Goal: Task Accomplishment & Management: Use online tool/utility

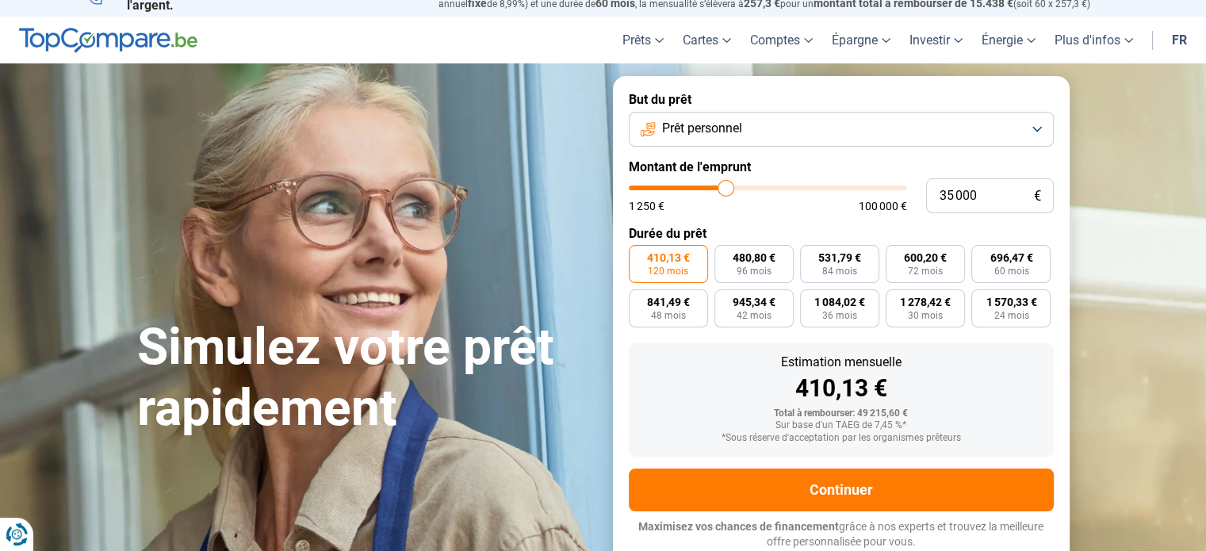
type input "34 250"
type input "34250"
type input "33 750"
type input "33750"
type input "32 750"
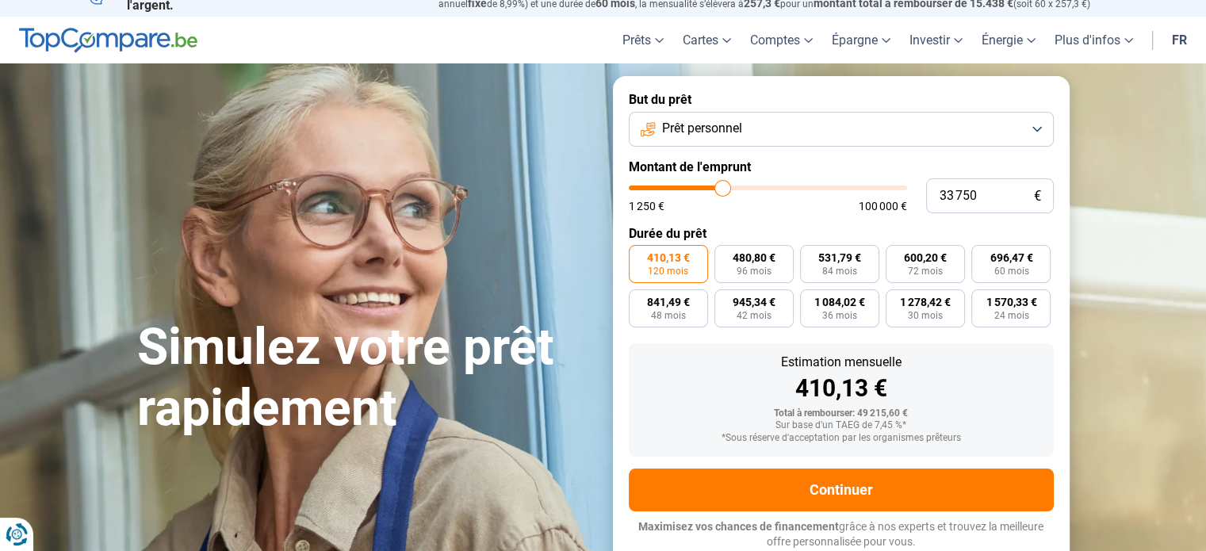
type input "32750"
type input "31 500"
type input "31500"
type input "30 250"
type input "30250"
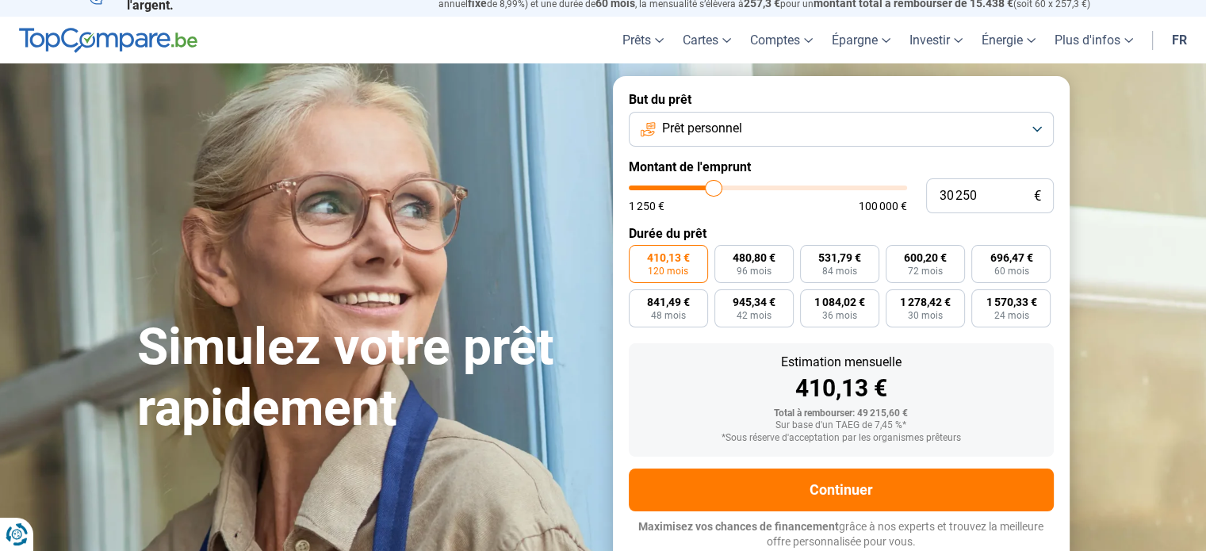
type input "29 250"
type input "29250"
type input "28 000"
type input "28000"
type input "27 000"
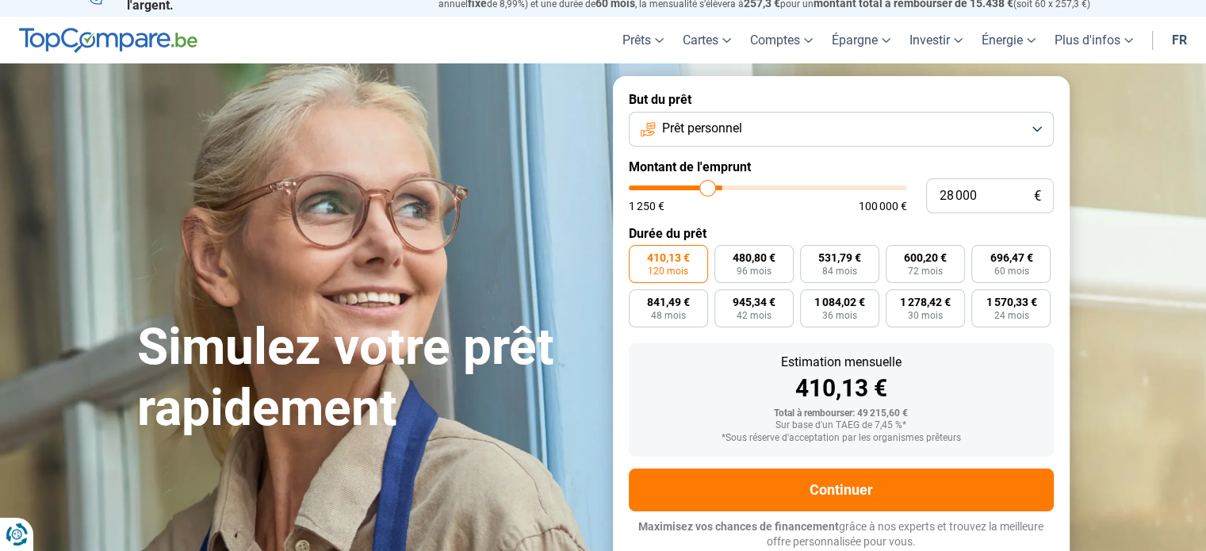
type input "27000"
type input "26 250"
type input "26250"
type input "25 250"
type input "25250"
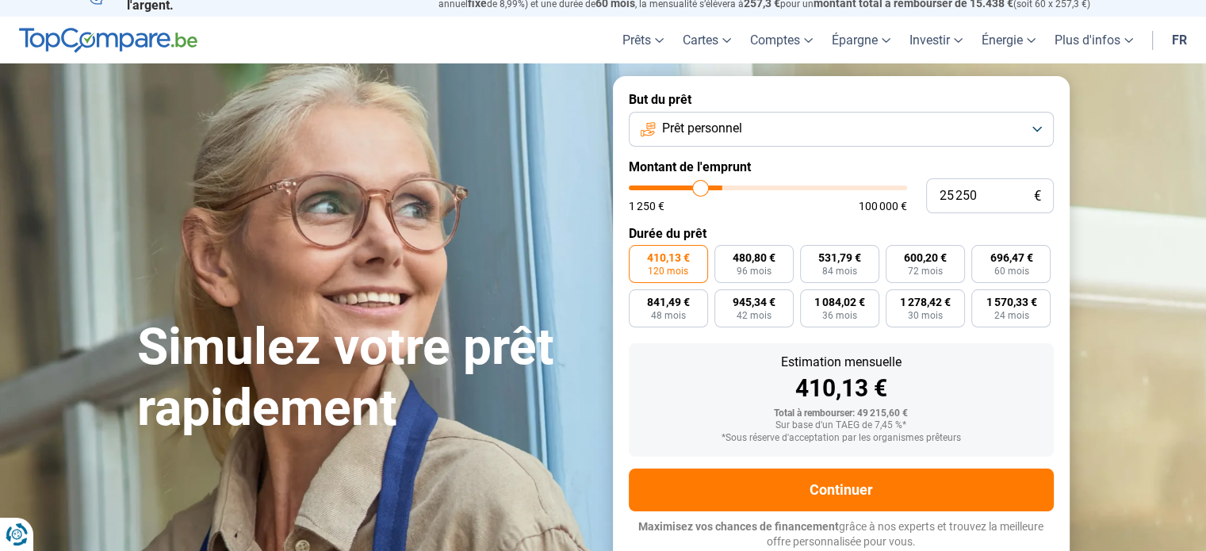
type input "24 500"
type input "24500"
type input "23 500"
type input "23500"
type input "22 750"
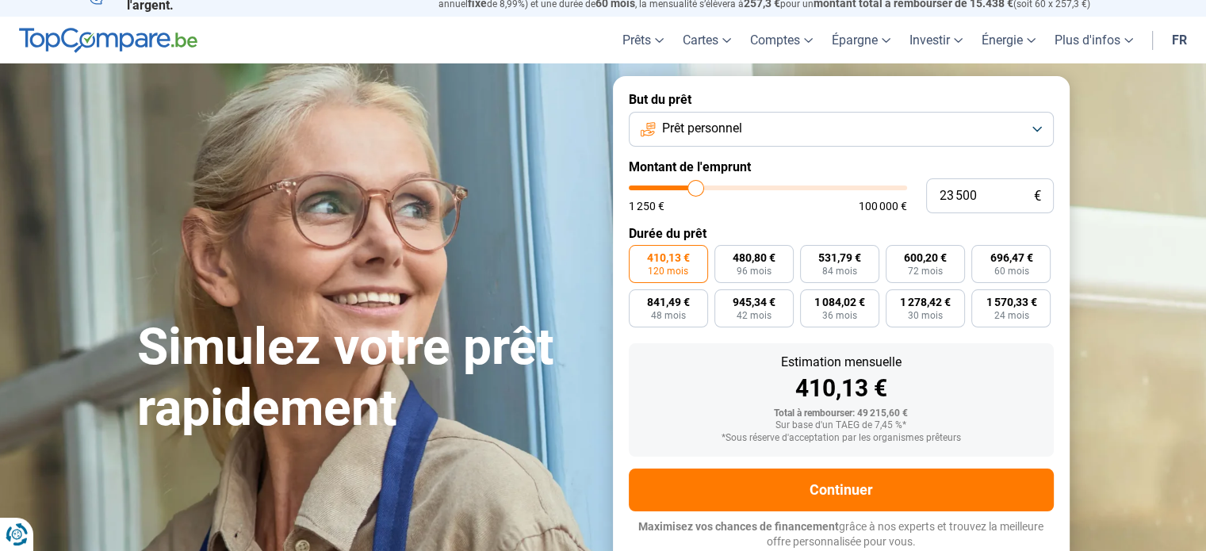
type input "22750"
type input "21 500"
type input "21500"
type input "21 000"
type input "21000"
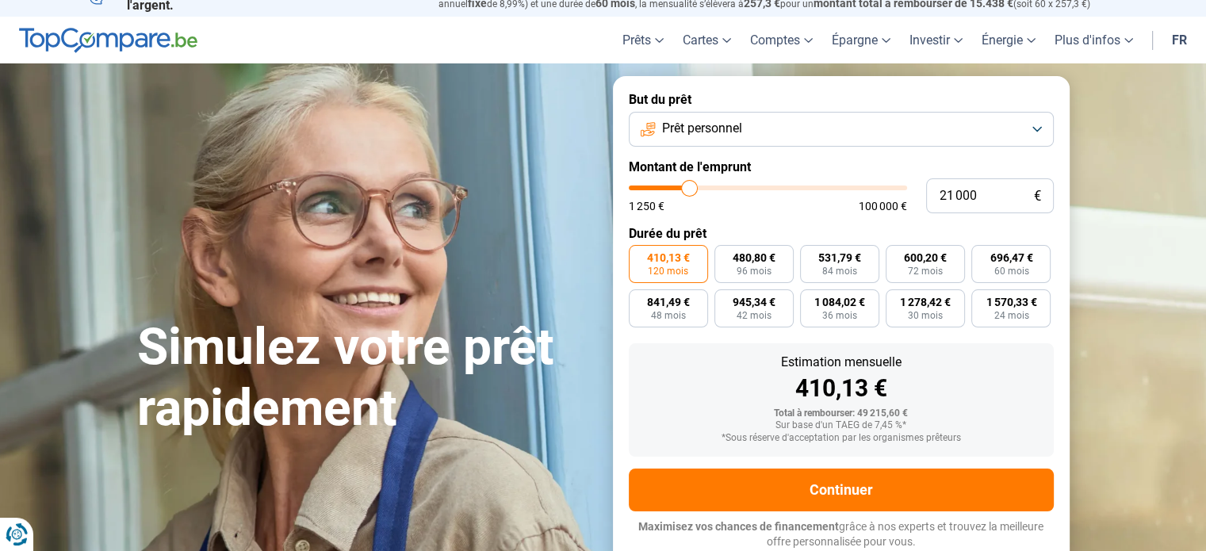
type input "20 750"
type input "20750"
type input "20 500"
type input "20500"
type input "18 750"
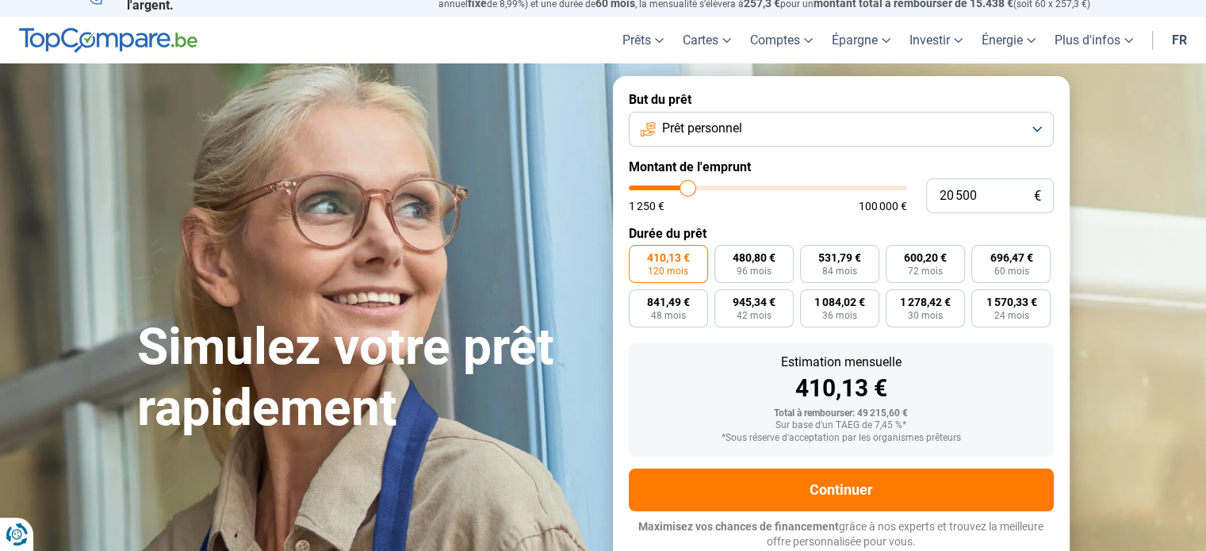
type input "18750"
type input "17 500"
type input "17500"
type input "15 750"
type input "15750"
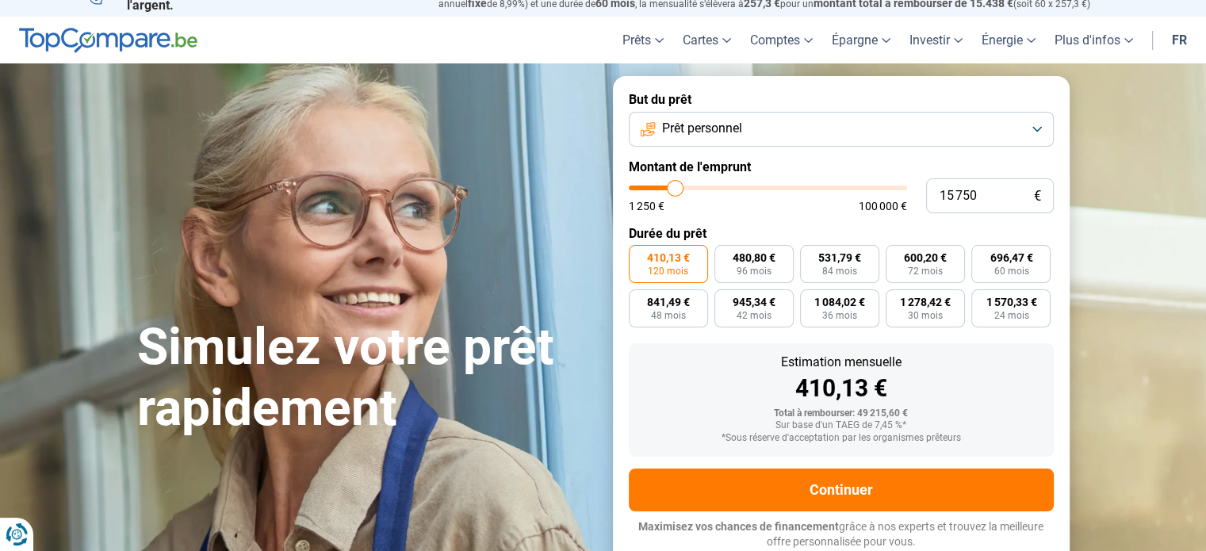
type input "15 000"
type input "15000"
type input "14 500"
type input "14500"
type input "14 250"
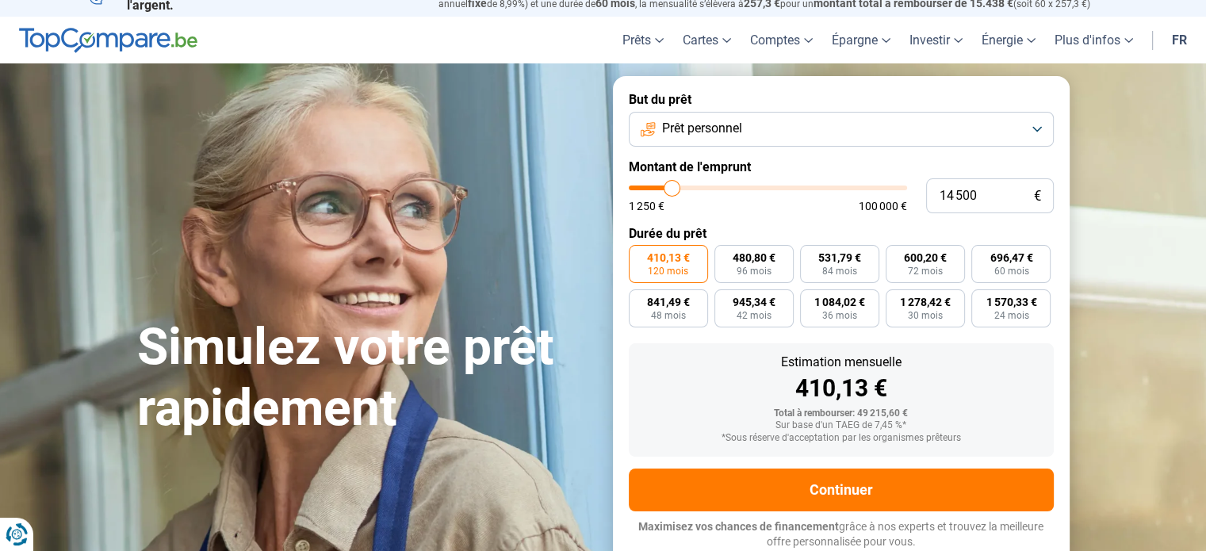
type input "14250"
type input "13 750"
type input "13750"
type input "13 000"
type input "13000"
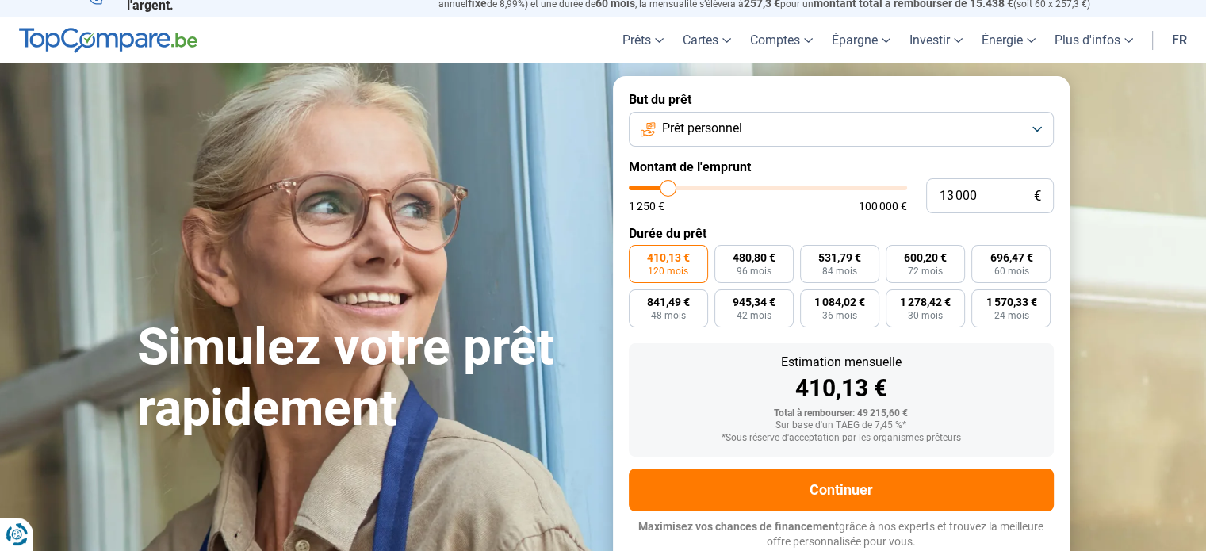
type input "12 500"
type input "12500"
type input "12 250"
type input "12250"
type input "11 250"
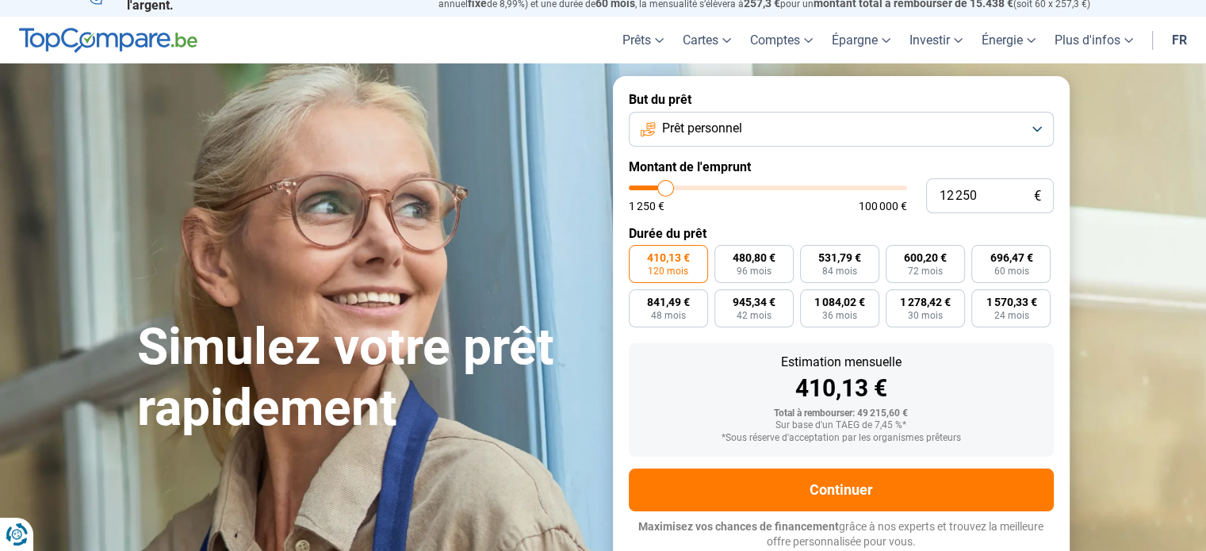
type input "11250"
type input "10 000"
type input "10000"
type input "8 500"
type input "8500"
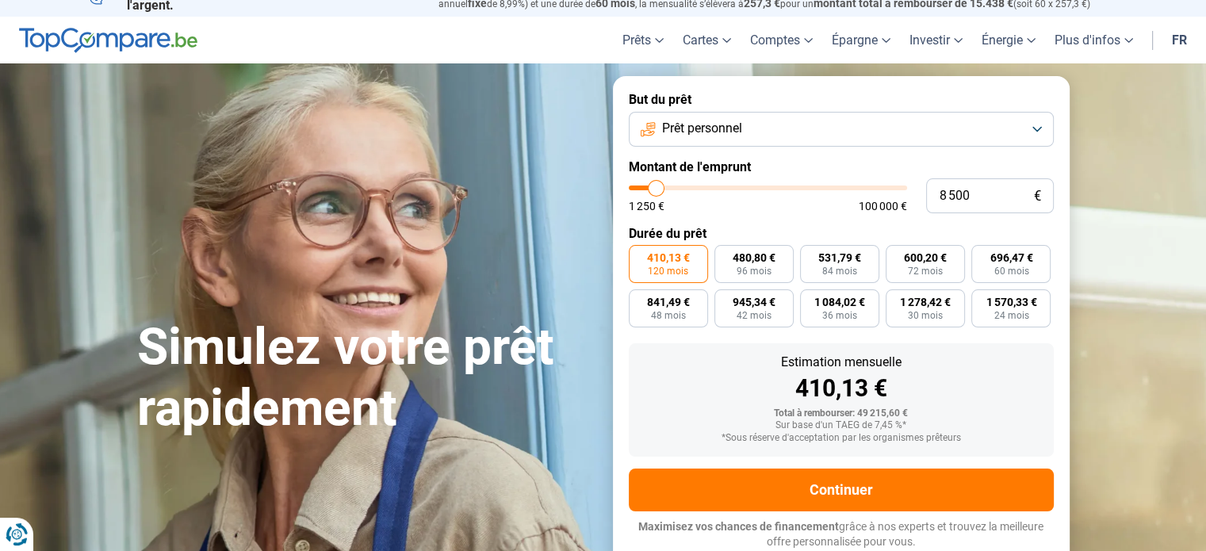
type input "8 250"
type input "8250"
type input "8 000"
drag, startPoint x: 724, startPoint y: 186, endPoint x: 655, endPoint y: 190, distance: 69.1
type input "8000"
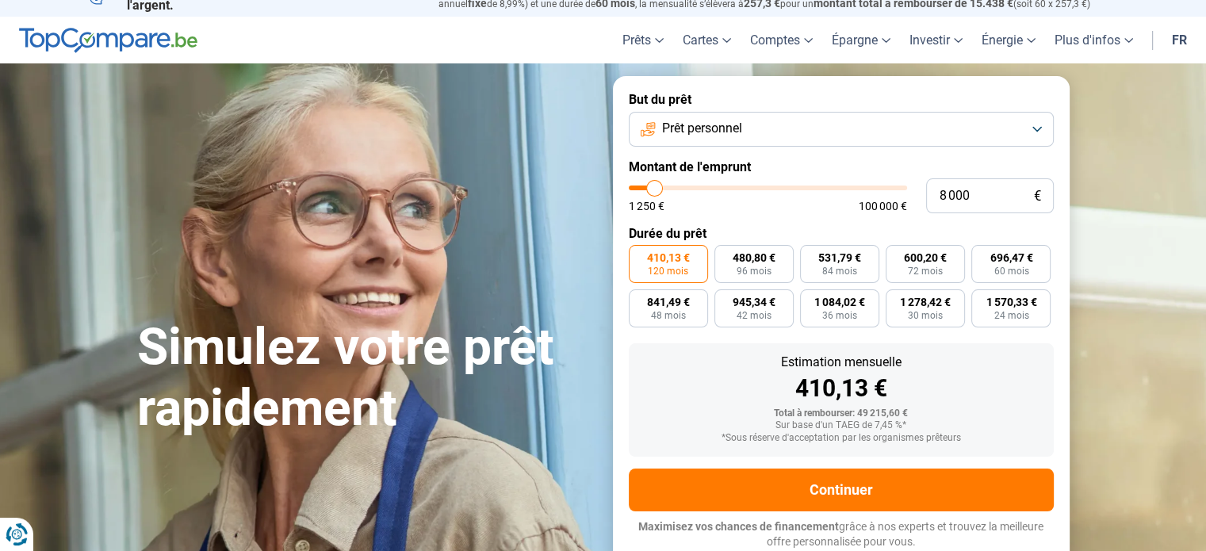
click at [655, 190] on input "range" at bounding box center [768, 188] width 278 height 5
radio input "true"
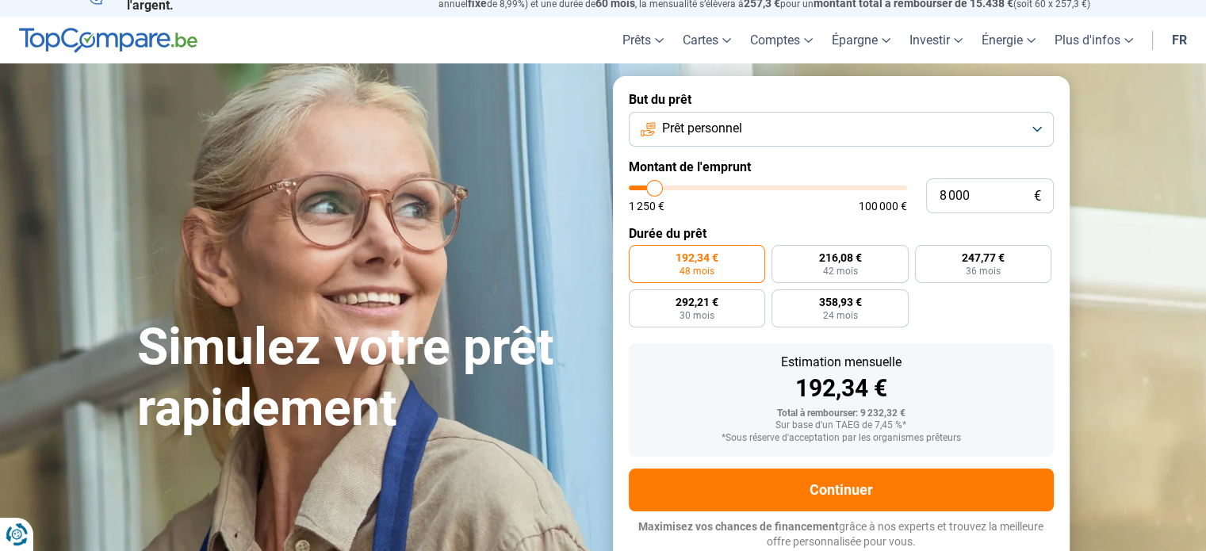
type input "11 500"
type input "11500"
click at [664, 189] on input "range" at bounding box center [768, 188] width 278 height 5
radio input "false"
type input "6 500"
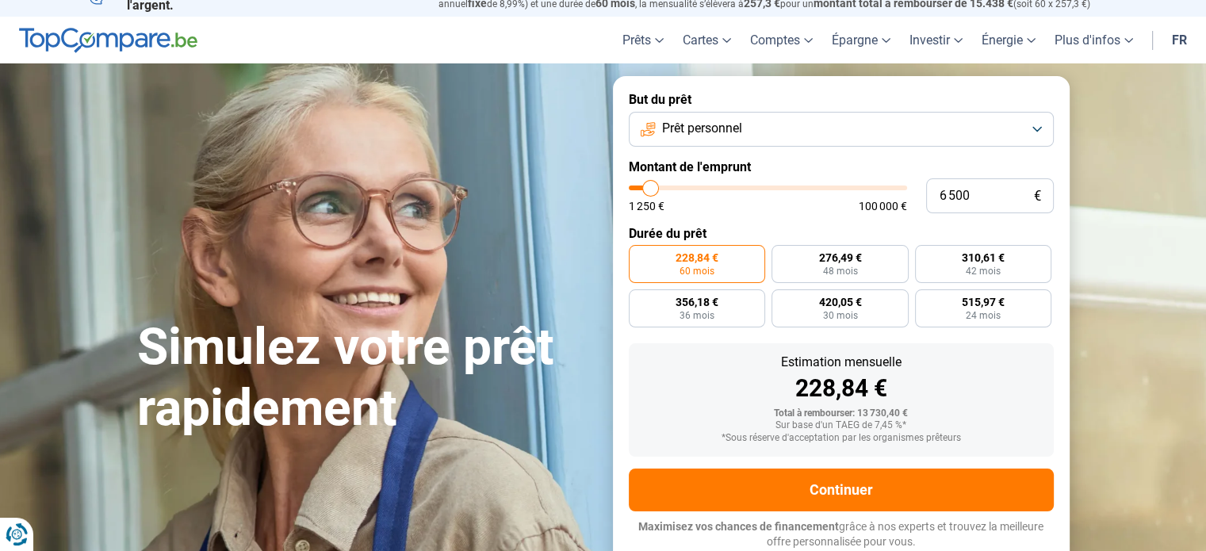
type input "6500"
click at [650, 188] on input "range" at bounding box center [768, 188] width 278 height 5
radio input "true"
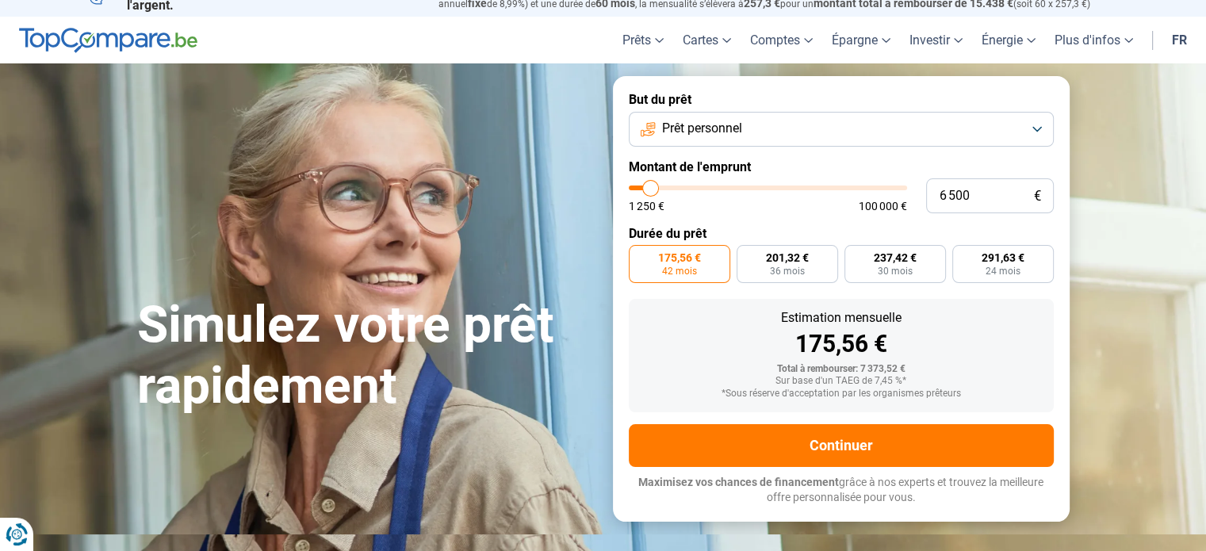
click at [660, 187] on input "range" at bounding box center [768, 188] width 278 height 5
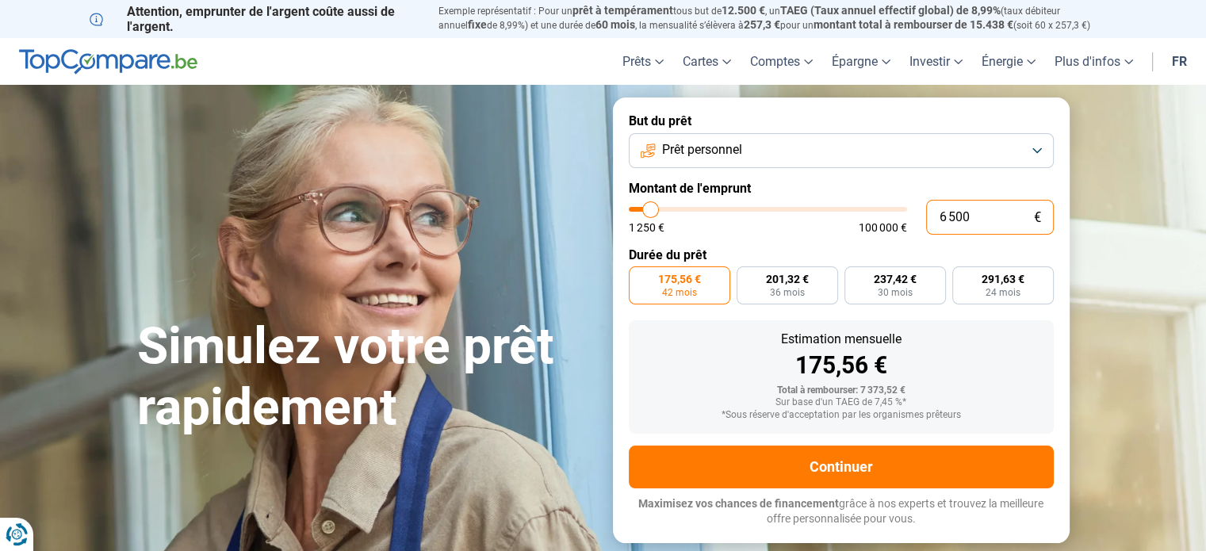
drag, startPoint x: 970, startPoint y: 218, endPoint x: 935, endPoint y: 221, distance: 35.0
click at [935, 221] on input "6 500" at bounding box center [990, 217] width 128 height 35
type input "1"
type input "1250"
type input "10"
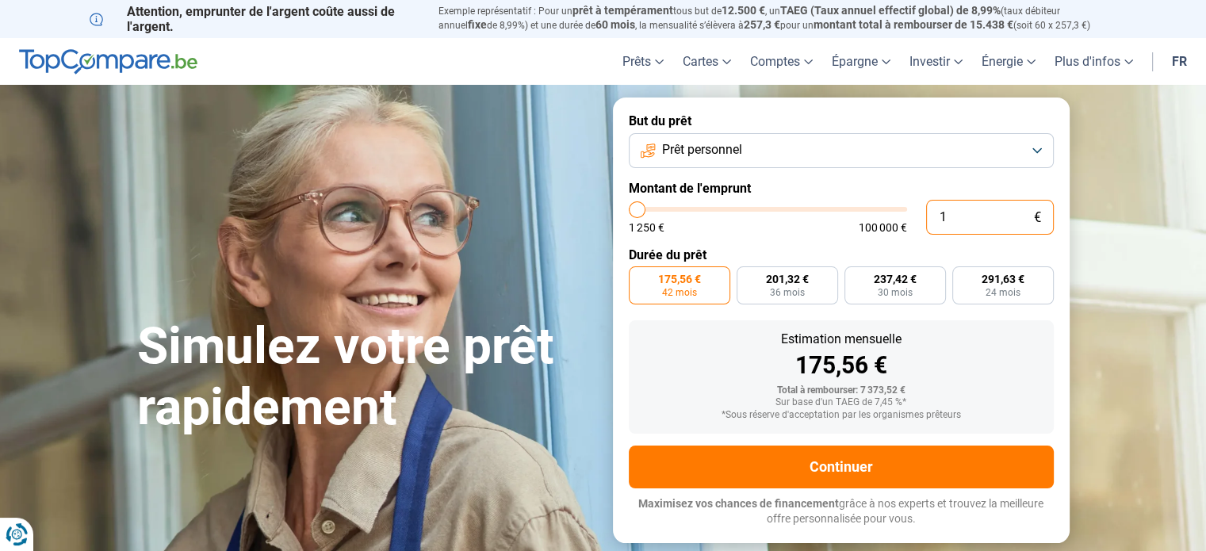
type input "1250"
type input "100"
type input "1250"
type input "1 000"
type input "1250"
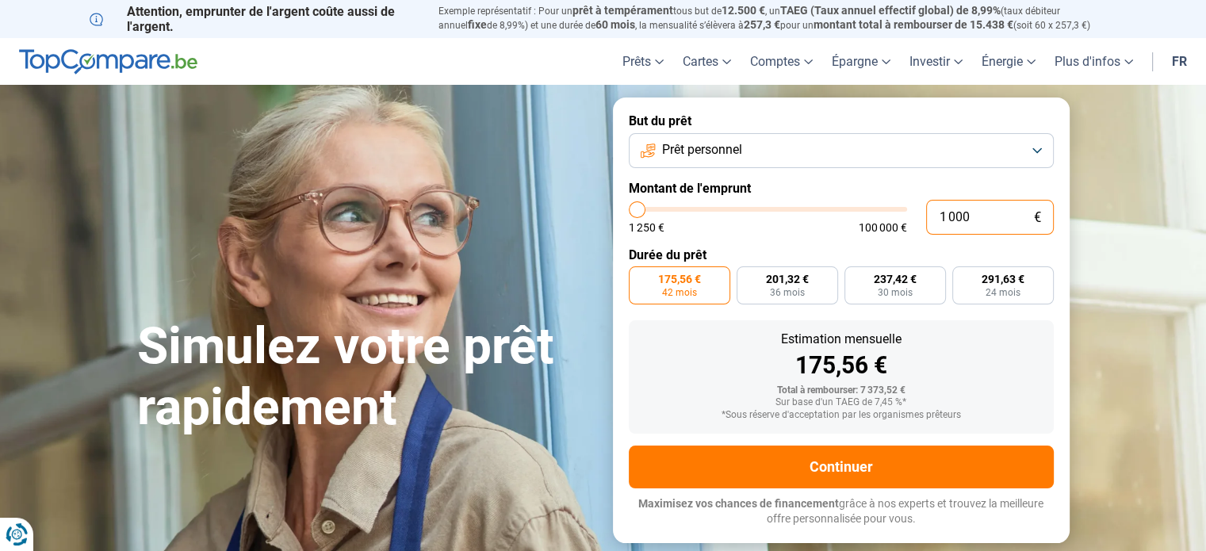
type input "10 000"
type input "10000"
radio input "false"
type input "10 000"
click at [742, 304] on div "175,56 € 42 mois 201,32 € 36 mois 237,42 € 30 mois 291,63 € 24 mois" at bounding box center [841, 285] width 425 height 38
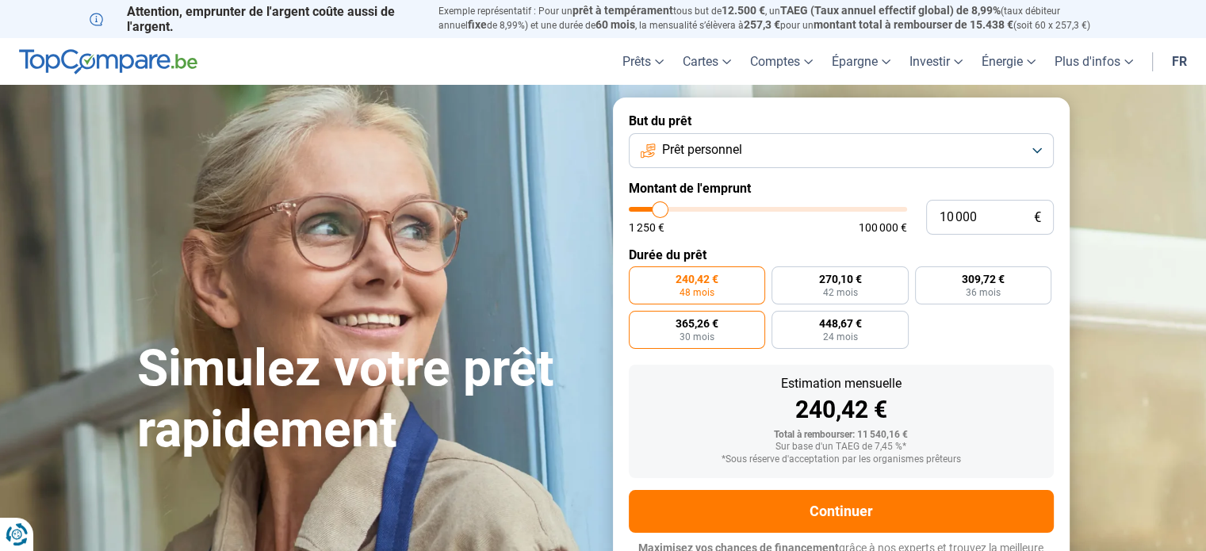
scroll to position [21, 0]
